Goal: Check status: Check status

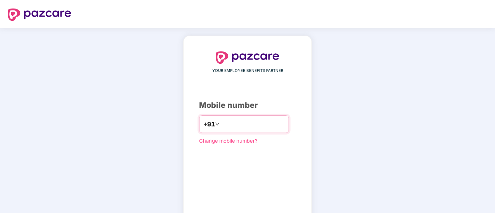
click at [240, 129] on input "number" at bounding box center [253, 124] width 64 height 12
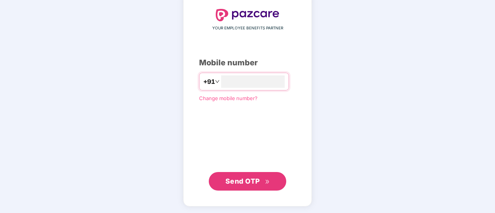
type input "**********"
click at [229, 175] on button "Send OTP" at bounding box center [247, 181] width 77 height 19
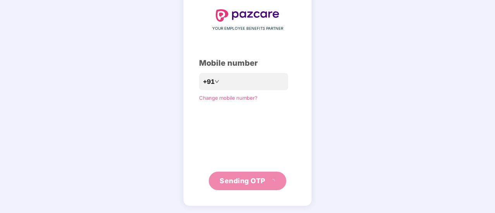
scroll to position [39, 0]
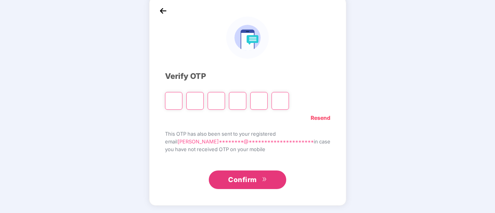
type input "*"
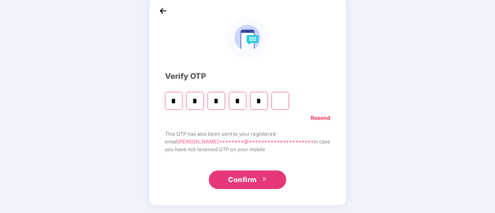
type input "*"
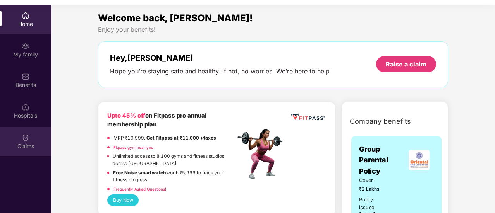
click at [28, 145] on div "Claims" at bounding box center [25, 147] width 51 height 8
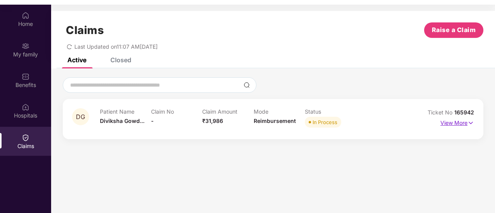
click at [461, 125] on p "View More" at bounding box center [457, 122] width 34 height 10
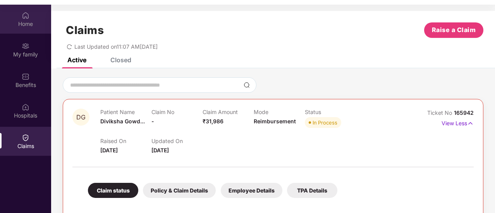
click at [22, 29] on div "Home" at bounding box center [25, 19] width 51 height 29
